Goal: Information Seeking & Learning: Check status

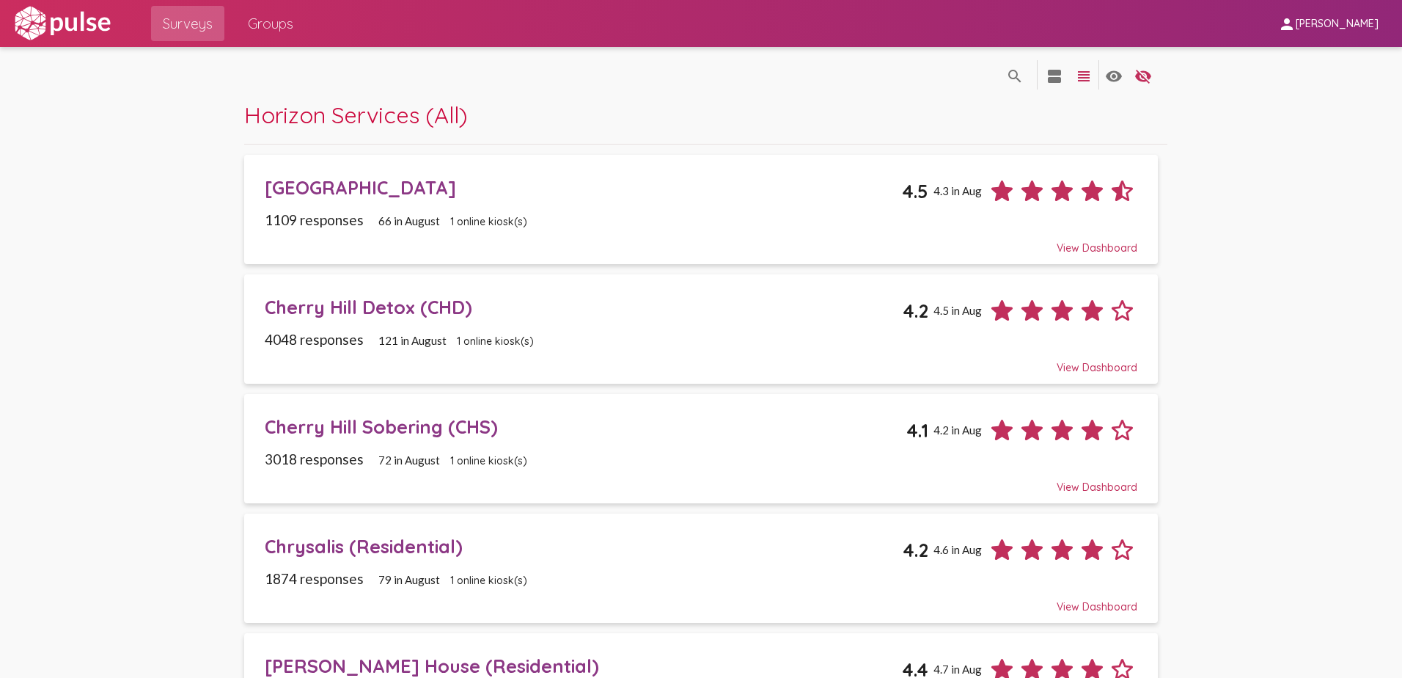
click at [400, 195] on div "[GEOGRAPHIC_DATA]" at bounding box center [584, 187] width 638 height 23
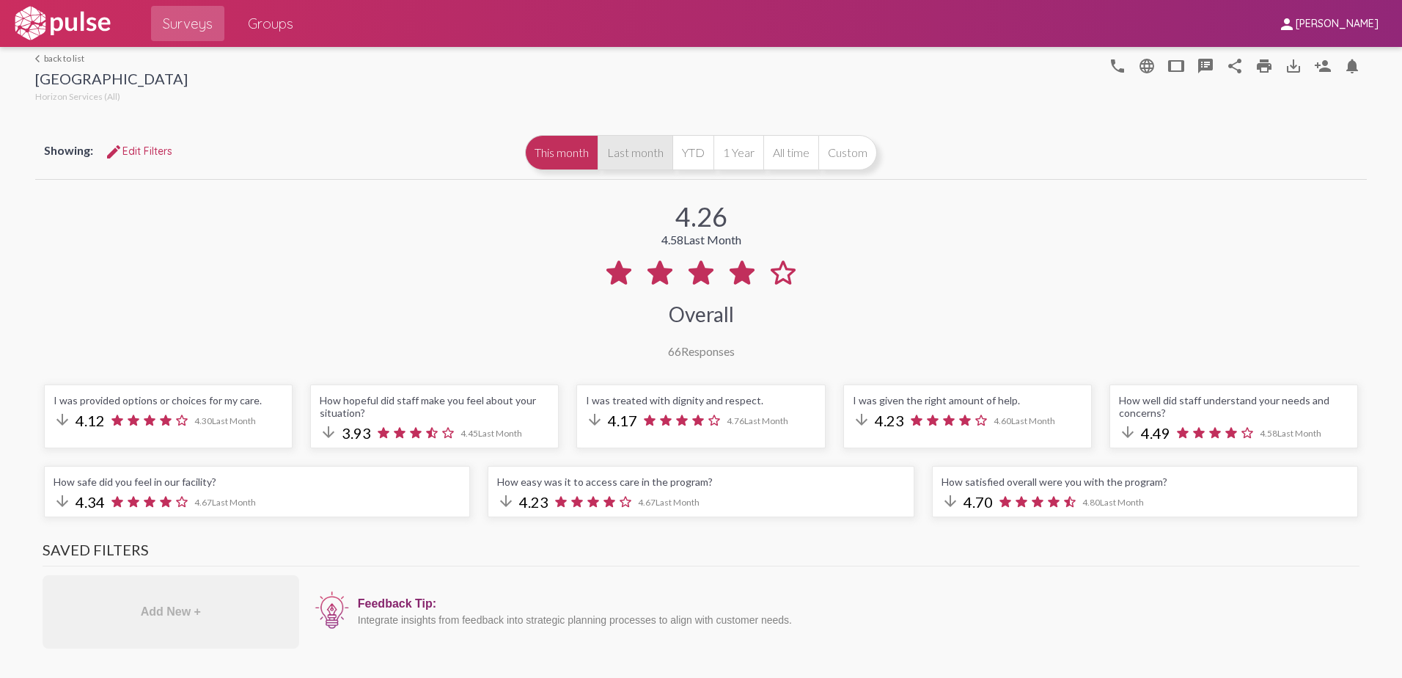
click at [625, 151] on button "Last month" at bounding box center [635, 152] width 75 height 35
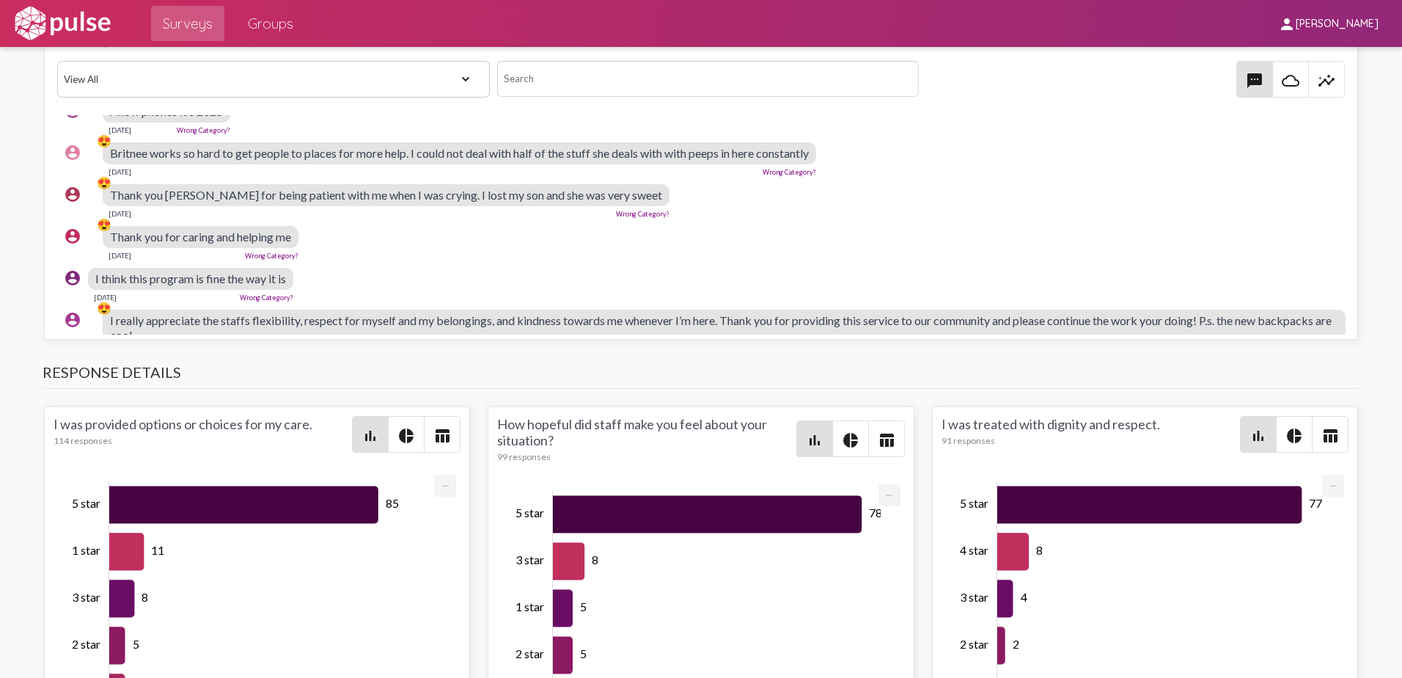
scroll to position [807, 0]
drag, startPoint x: 862, startPoint y: 367, endPoint x: 866, endPoint y: 392, distance: 25.2
click at [866, 392] on div "4.58 4.26 This Month Overall 114 Responses I was provided options or choices fo…" at bounding box center [701, 178] width 1332 height 3218
drag, startPoint x: 866, startPoint y: 392, endPoint x: 1019, endPoint y: 236, distance: 218.3
click at [1019, 236] on div "account_circle 😍 Thank you for caring and helping me [DATE] Wrong Category?" at bounding box center [704, 242] width 1295 height 47
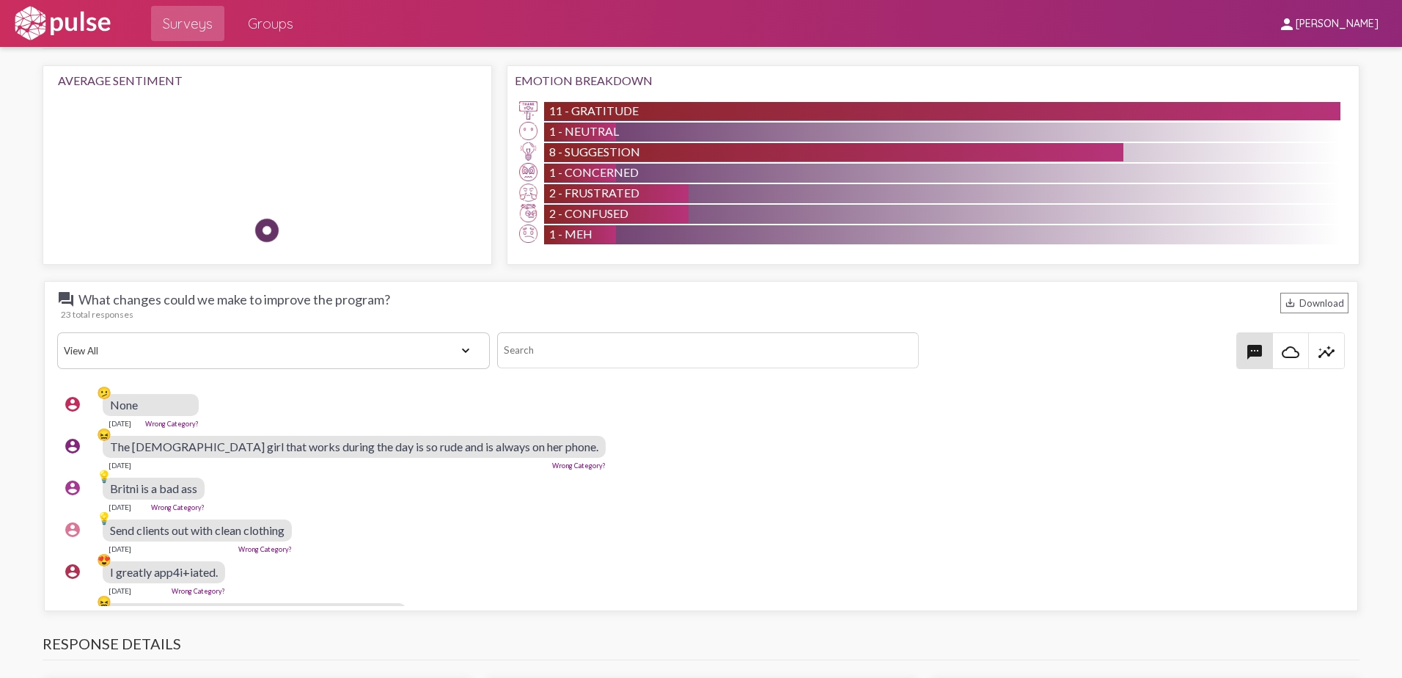
scroll to position [1309, 0]
